Goal: Task Accomplishment & Management: Complete application form

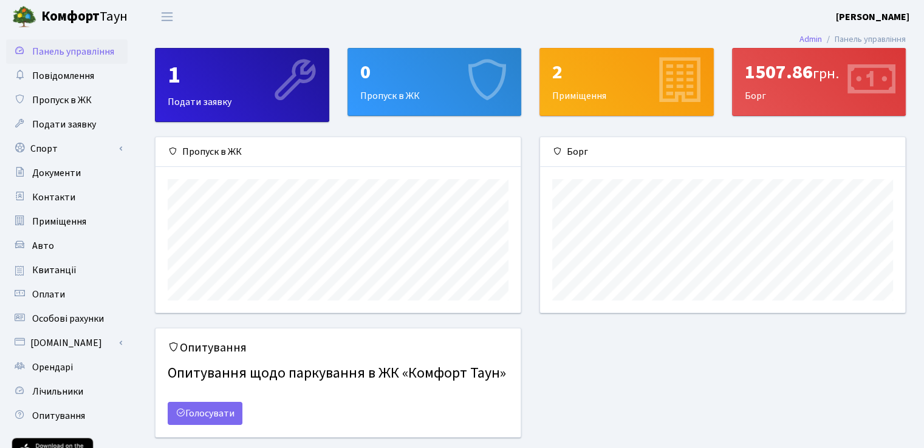
scroll to position [175, 364]
click at [63, 149] on link "Спорт" at bounding box center [66, 149] width 121 height 24
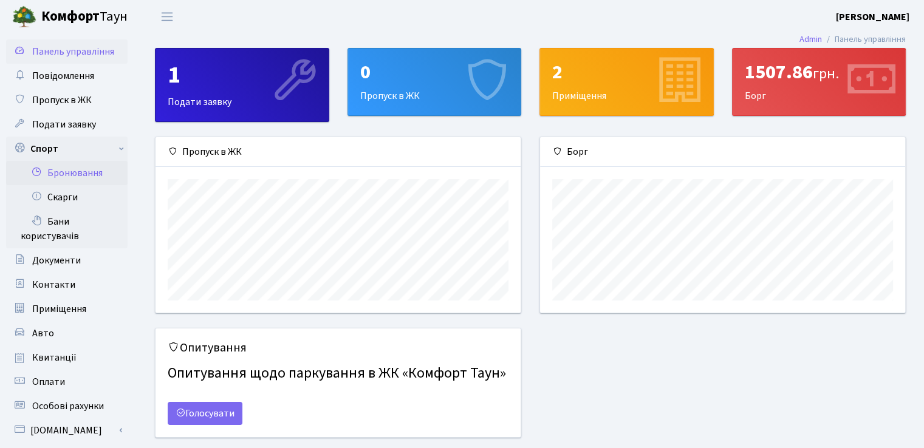
click at [71, 168] on link "Бронювання" at bounding box center [66, 173] width 121 height 24
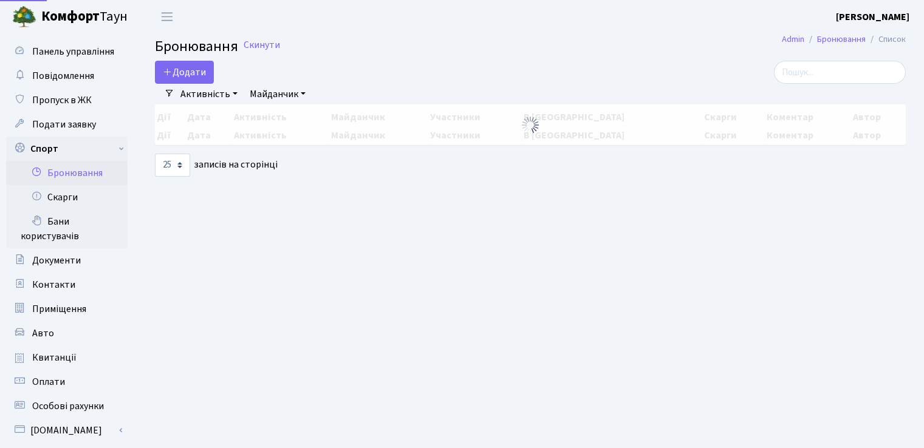
select select "25"
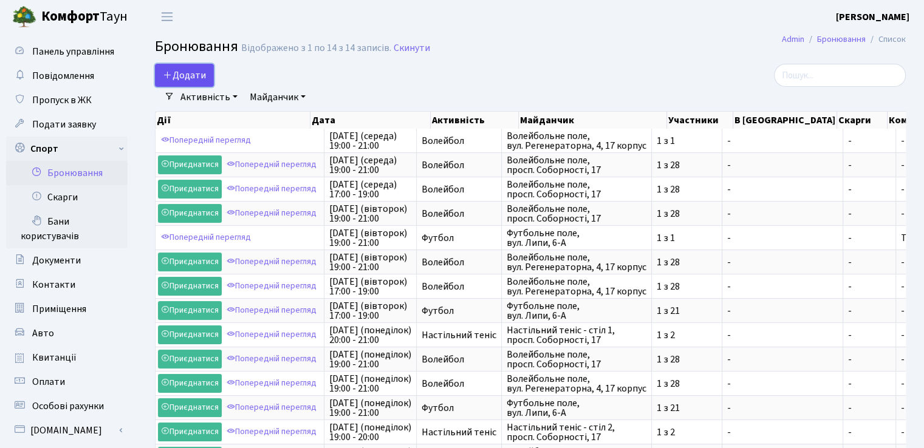
click at [180, 81] on button "Додати" at bounding box center [184, 75] width 59 height 23
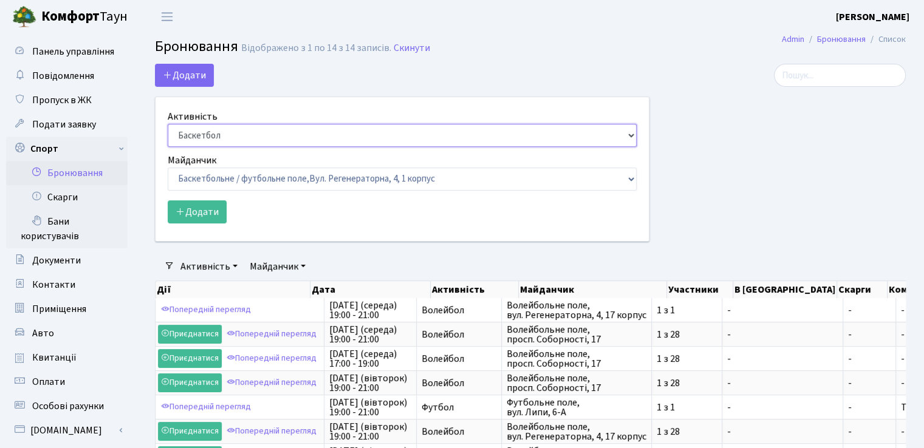
click at [274, 131] on select "Баскетбол Волейбол Йога Катання на роликах Настільний теніс Теніс Футбол Фітнес" at bounding box center [402, 135] width 469 height 23
select select "1"
click at [168, 124] on select "Баскетбол Волейбол Йога Катання на роликах Настільний теніс Теніс Футбол Фітнес" at bounding box center [402, 135] width 469 height 23
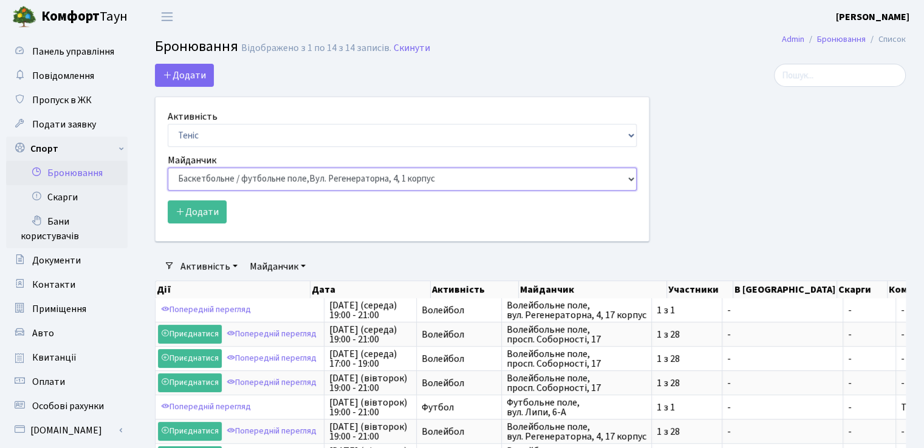
click at [250, 180] on select "Баскетбольне / футбольне поле, Вул. Регенераторна, 4, 1 корпус Баскетбольне пол…" at bounding box center [402, 179] width 469 height 23
click at [339, 54] on div "Відображено з 1 по 14 з 14 записів." at bounding box center [316, 49] width 150 height 12
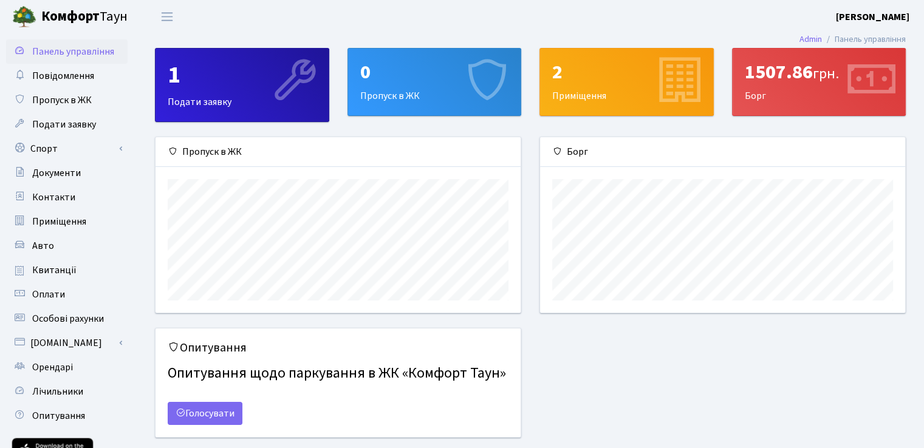
scroll to position [175, 364]
